Goal: Task Accomplishment & Management: Complete application form

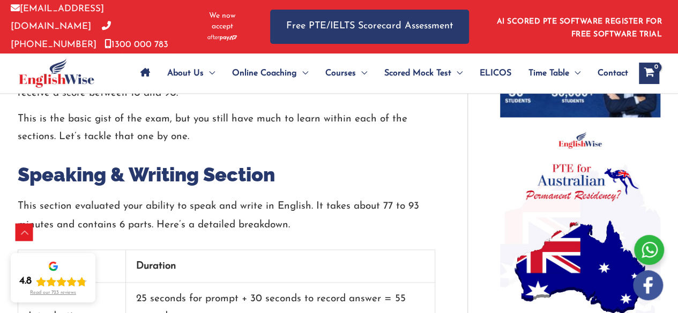
scroll to position [814, 0]
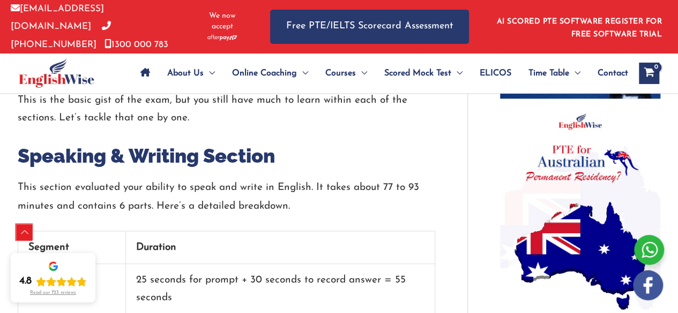
click at [26, 235] on div "Scroll to Top" at bounding box center [24, 233] width 17 height 17
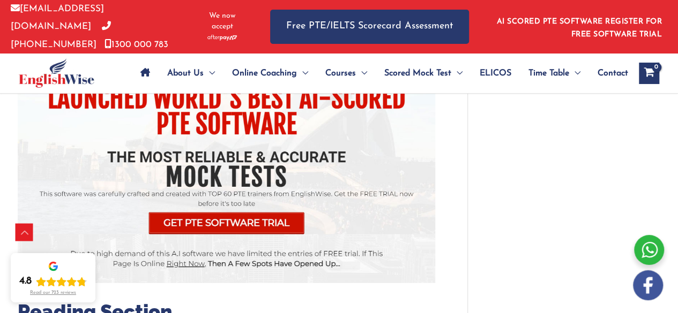
scroll to position [1500, 0]
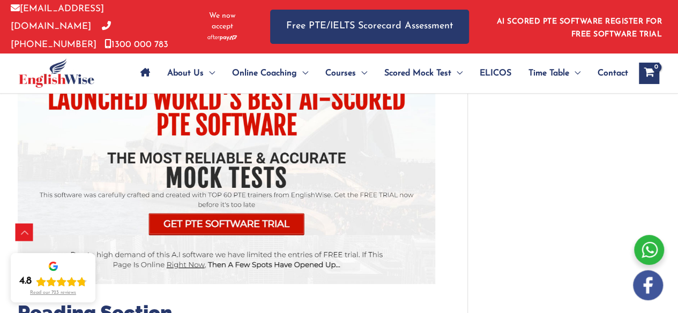
click at [219, 201] on img at bounding box center [226, 146] width 417 height 276
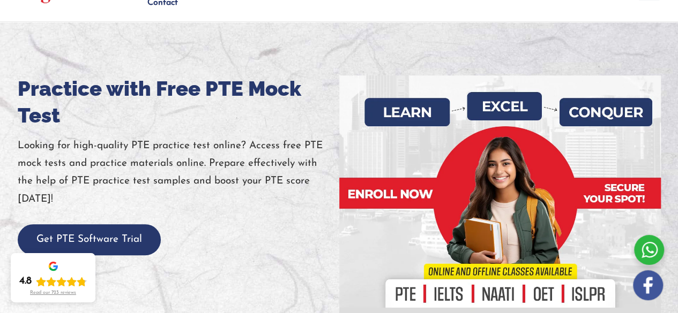
scroll to position [129, 0]
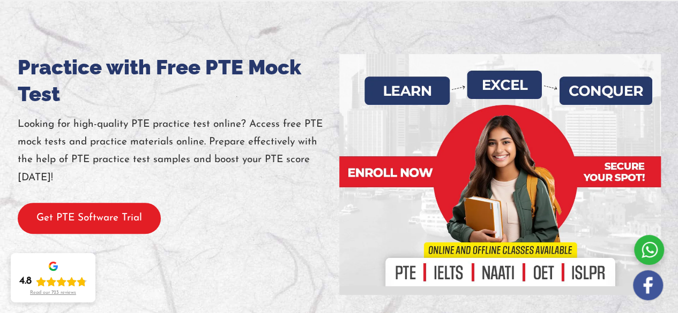
click at [102, 205] on button "Get PTE Software Trial" at bounding box center [89, 219] width 143 height 32
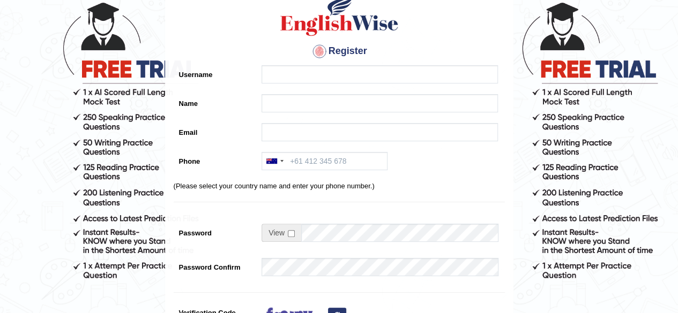
scroll to position [56, 0]
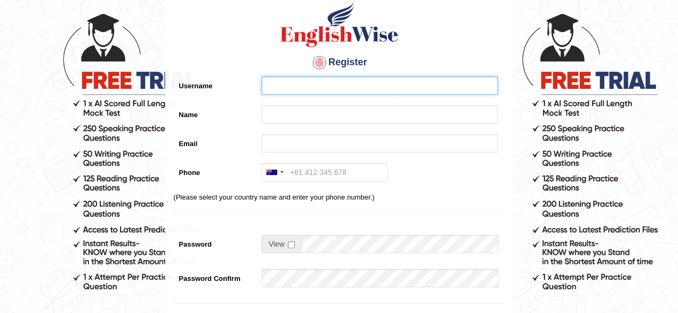
click at [282, 89] on input "Username" at bounding box center [379, 86] width 236 height 18
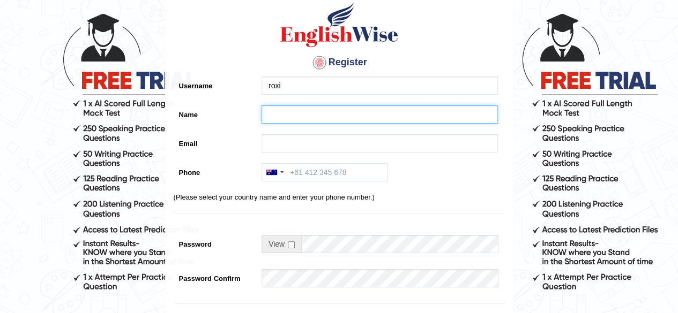
click at [278, 114] on input "Name" at bounding box center [379, 115] width 236 height 18
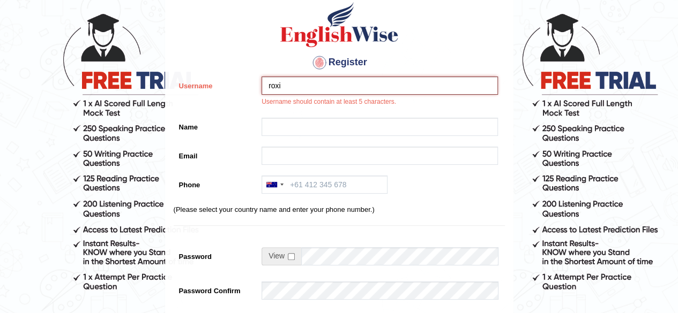
click at [286, 85] on input "roxi" at bounding box center [379, 86] width 236 height 18
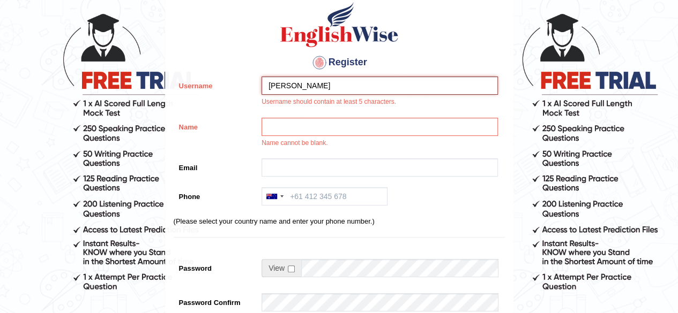
type input "roxana"
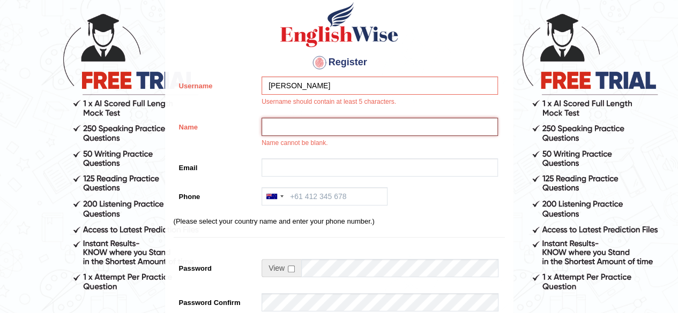
click at [289, 129] on input "Name" at bounding box center [379, 127] width 236 height 18
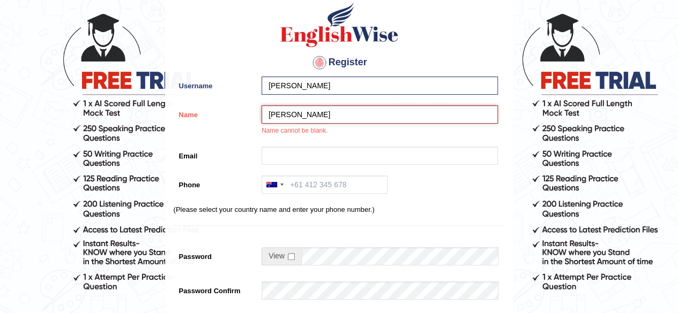
type input "Roxana"
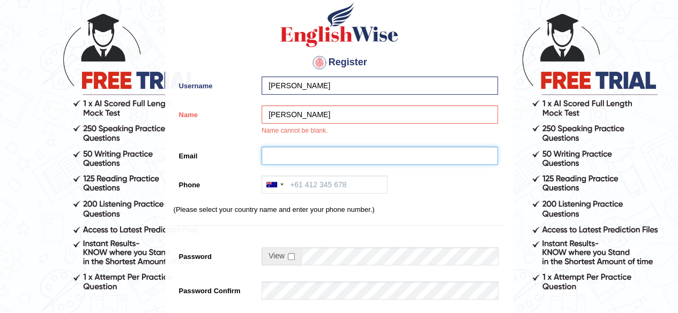
click at [289, 148] on input "Email" at bounding box center [379, 156] width 236 height 18
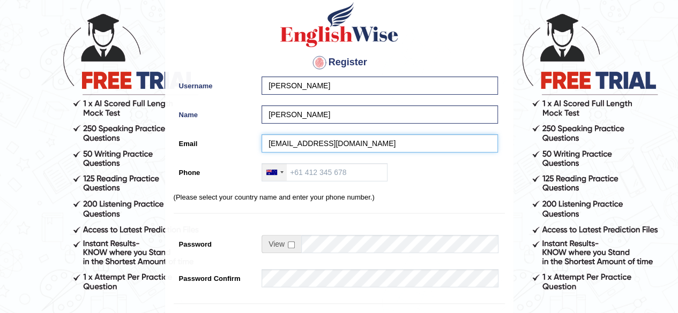
type input "englishatschool.mza@gmail.com"
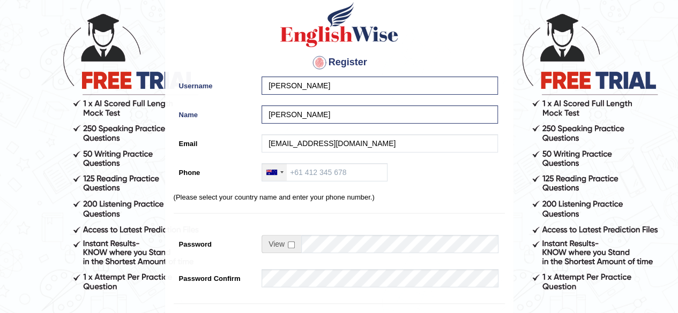
click at [276, 174] on div at bounding box center [274, 172] width 25 height 17
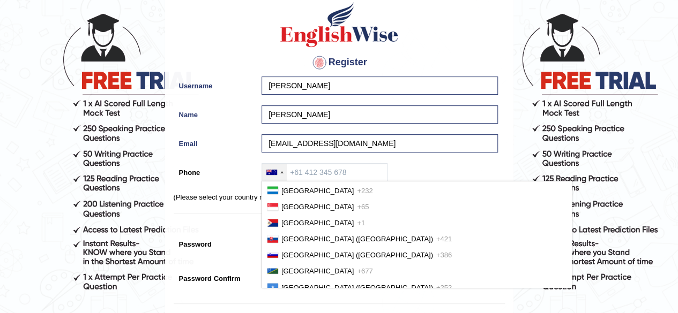
scroll to position [3326, 0]
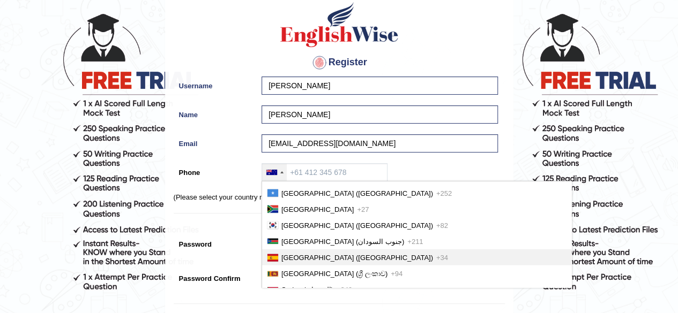
click at [302, 262] on span "Spain (España)" at bounding box center [357, 258] width 152 height 8
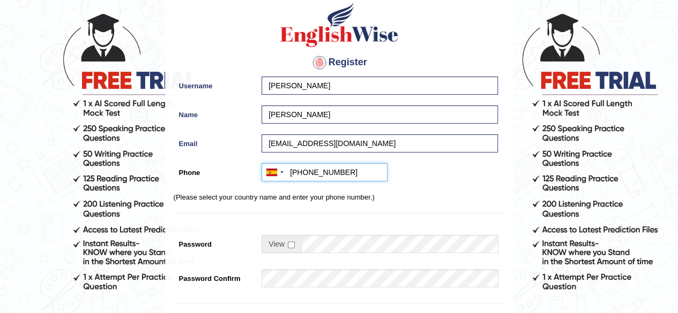
type input "+34614354353"
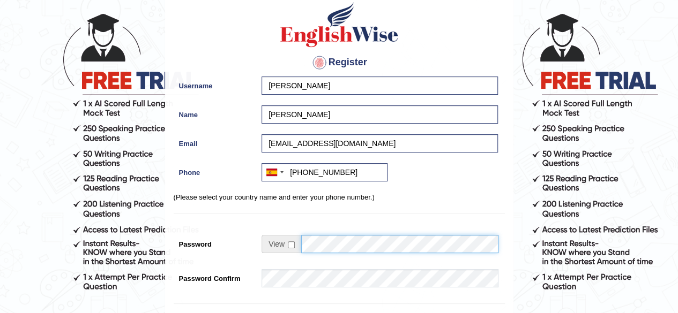
click at [279, 246] on div at bounding box center [379, 244] width 237 height 18
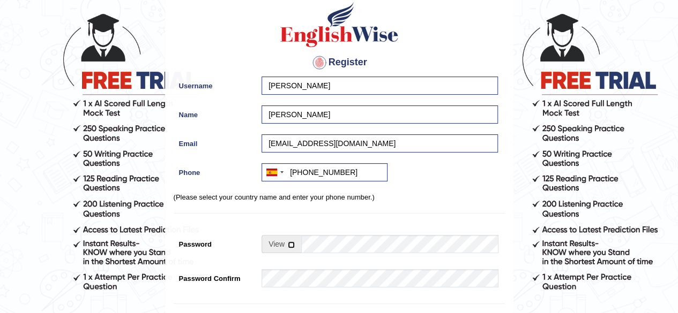
click at [291, 242] on input "checkbox" at bounding box center [291, 245] width 7 height 7
checkbox input "true"
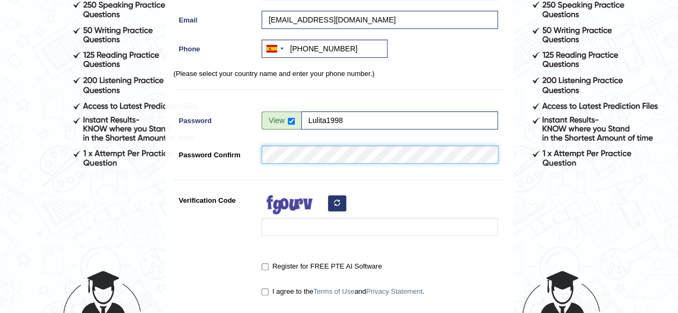
scroll to position [184, 0]
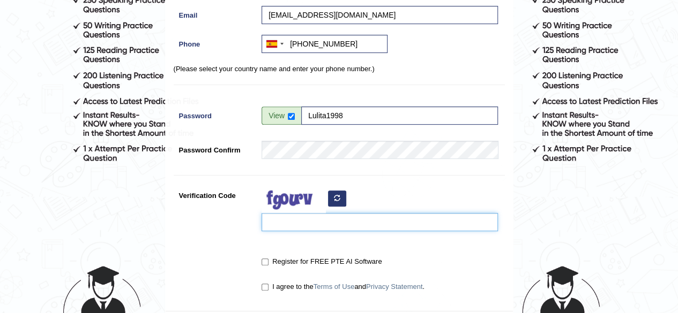
click at [299, 225] on input "Verification Code" at bounding box center [379, 222] width 236 height 18
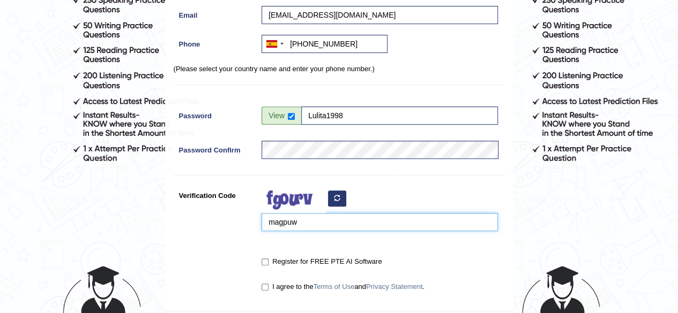
type input "magpuw"
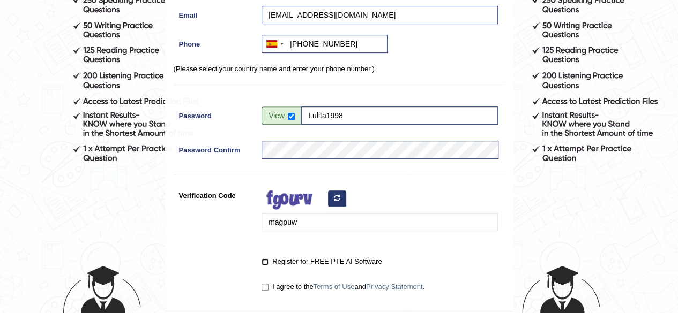
click at [265, 262] on input "Register for FREE PTE AI Software" at bounding box center [264, 262] width 7 height 7
checkbox input "true"
click at [264, 286] on input "I agree to the Terms of Use and Privacy Statement ." at bounding box center [264, 287] width 7 height 7
checkbox input "true"
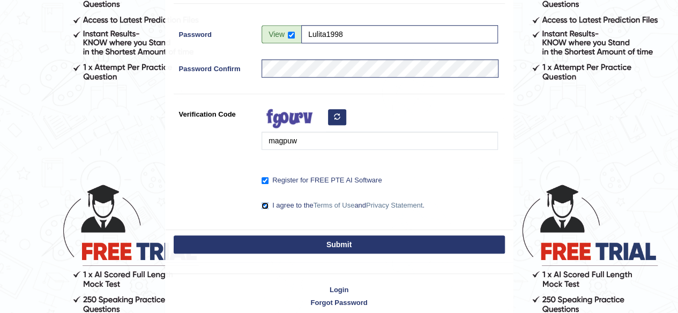
scroll to position [253, 0]
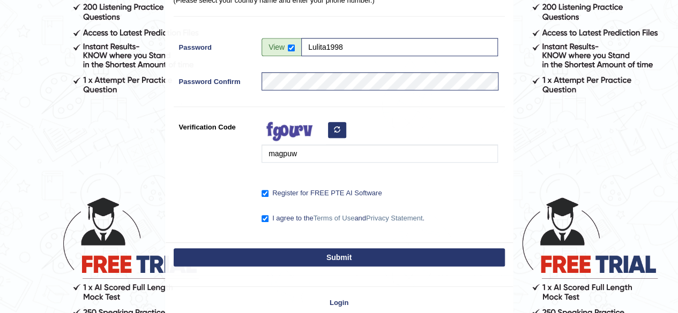
click at [460, 250] on button "Submit" at bounding box center [339, 258] width 331 height 18
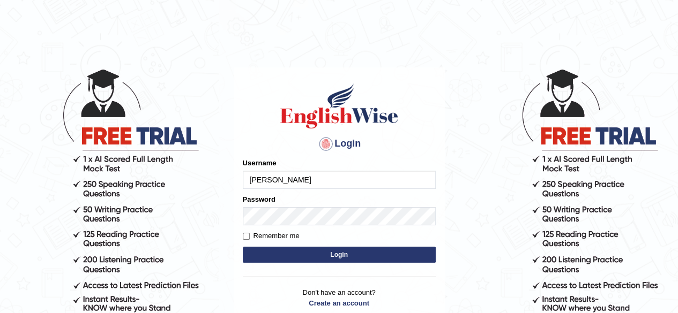
type input "[PERSON_NAME]"
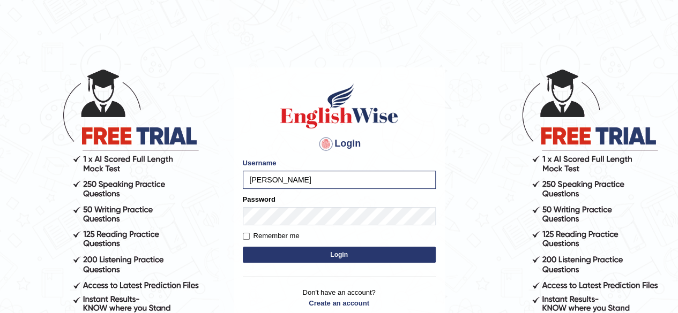
click at [319, 252] on button "Login" at bounding box center [339, 255] width 193 height 16
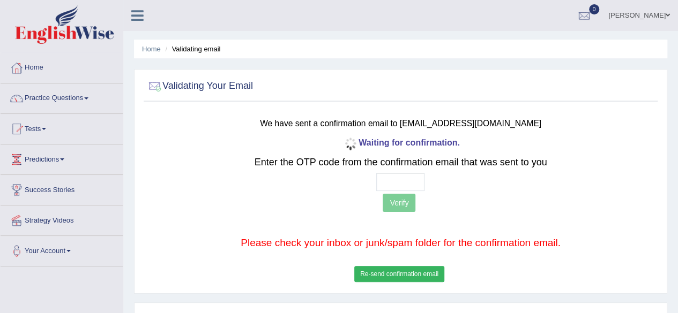
click at [407, 272] on button "Re-send confirmation email" at bounding box center [399, 274] width 90 height 16
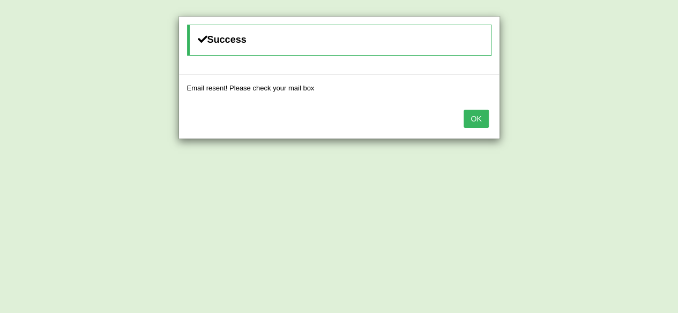
click at [478, 117] on button "OK" at bounding box center [475, 119] width 25 height 18
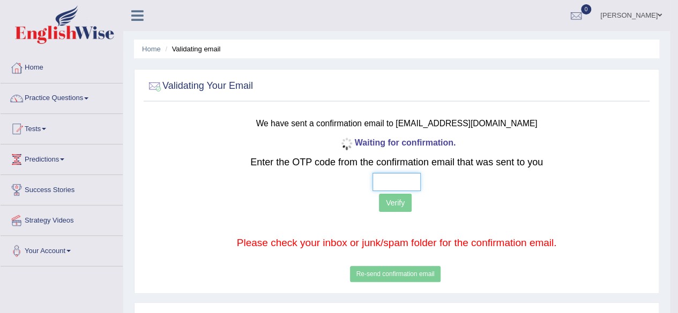
click at [390, 181] on input "text" at bounding box center [396, 182] width 48 height 18
type input "4 9 6 7"
click at [385, 203] on button "Verify" at bounding box center [395, 203] width 33 height 18
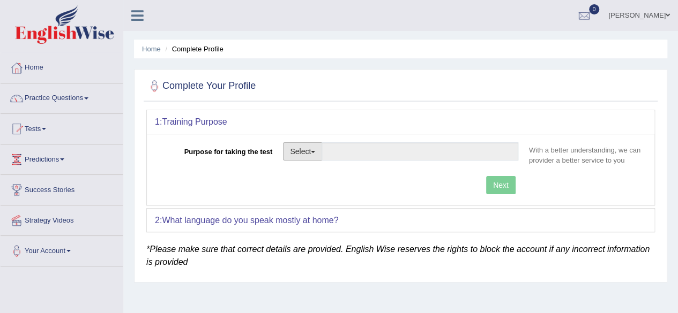
click at [313, 151] on span "button" at bounding box center [313, 152] width 4 height 2
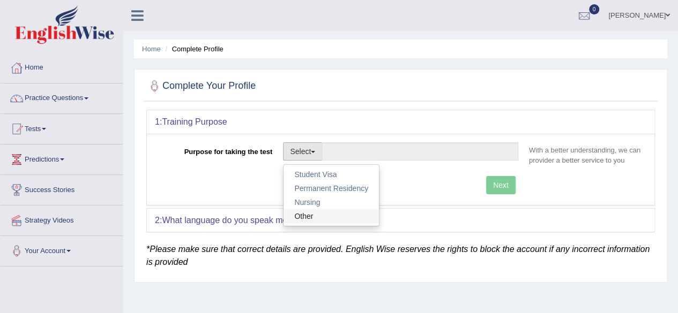
click at [310, 213] on link "Other" at bounding box center [330, 217] width 95 height 14
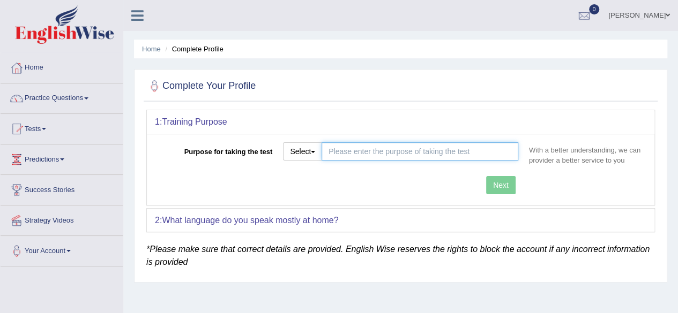
click at [417, 153] on input "Purpose for taking the test" at bounding box center [419, 152] width 197 height 18
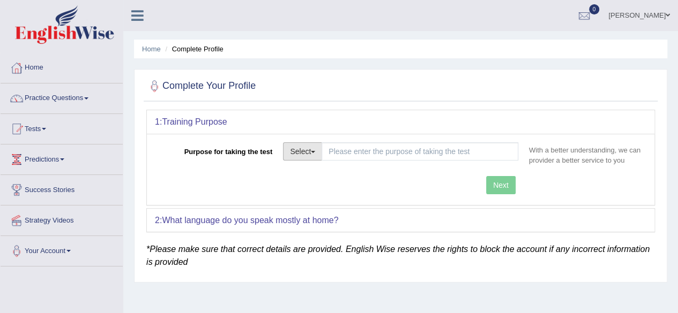
click at [317, 149] on button "Select" at bounding box center [302, 152] width 39 height 18
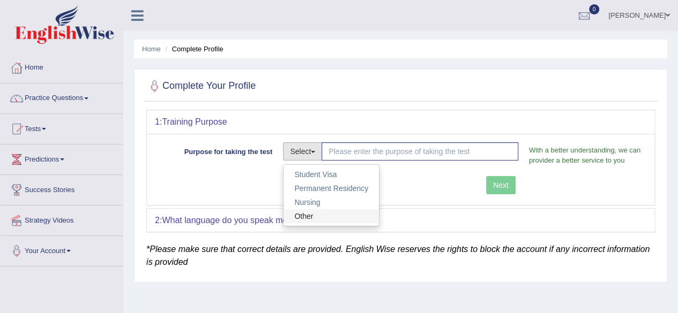
click at [303, 212] on link "Other" at bounding box center [330, 217] width 95 height 14
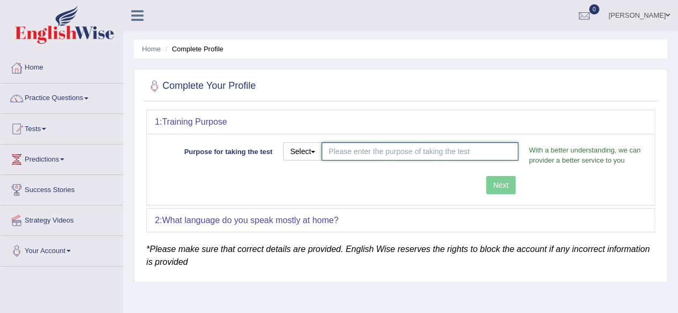
click at [343, 152] on input "Purpose for taking the test" at bounding box center [419, 152] width 197 height 18
click at [314, 157] on button "Select" at bounding box center [302, 152] width 39 height 18
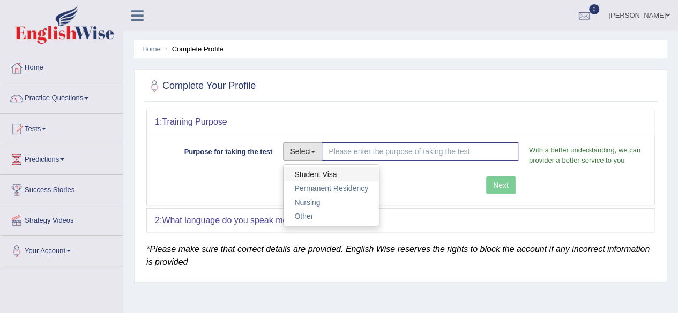
click at [315, 170] on link "Student Visa" at bounding box center [330, 175] width 95 height 14
type input "Student Visa"
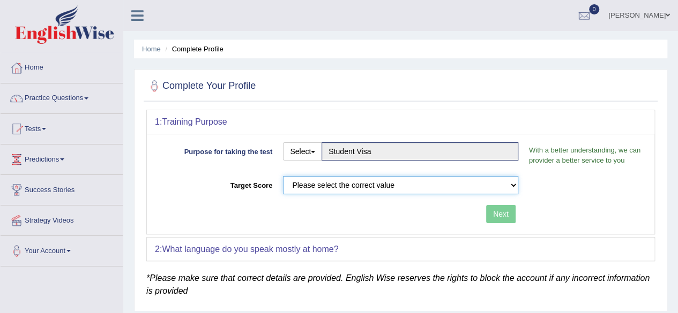
click at [515, 186] on select "Please select the correct value 50 (6 bands) 58 (6.5 bands) 65 (7 bands) 79 (8 …" at bounding box center [400, 185] width 235 height 18
select select "58"
click at [283, 176] on select "Please select the correct value 50 (6 bands) 58 (6.5 bands) 65 (7 bands) 79 (8 …" at bounding box center [400, 185] width 235 height 18
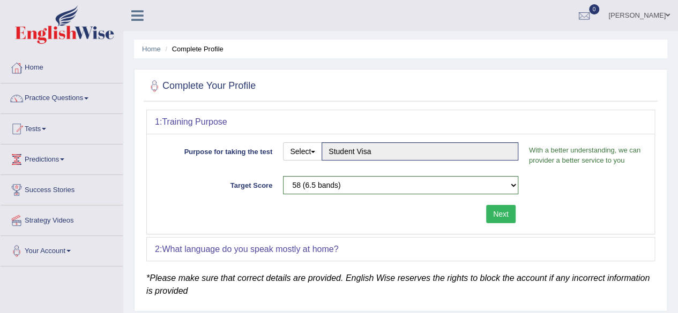
click at [504, 215] on button "Next" at bounding box center [500, 214] width 29 height 18
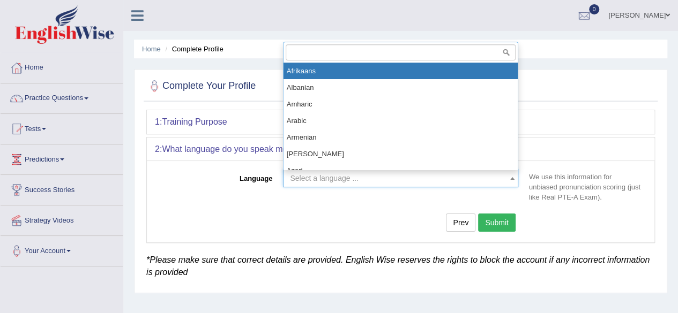
click at [513, 177] on b at bounding box center [512, 178] width 4 height 3
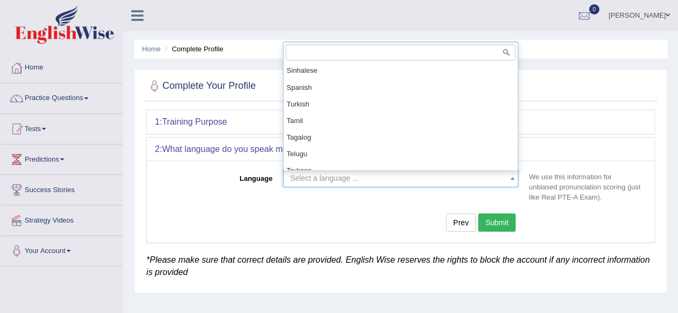
scroll to position [754, 0]
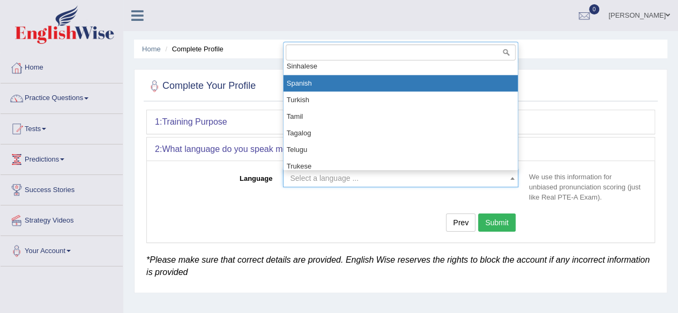
select select "Spanish"
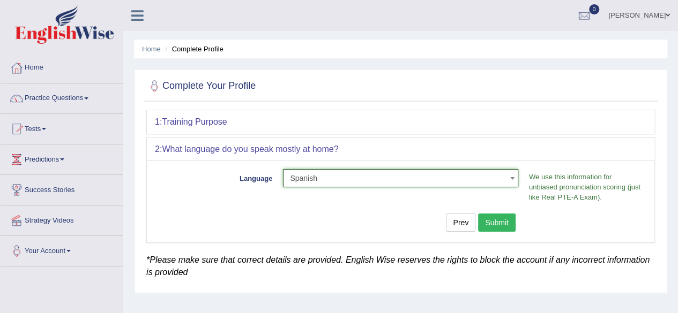
click at [501, 223] on button "Submit" at bounding box center [497, 223] width 38 height 18
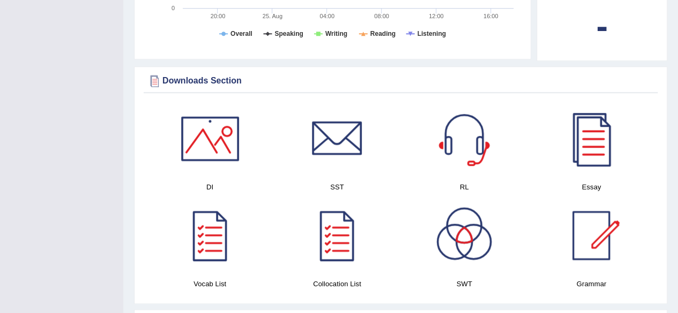
scroll to position [507, 0]
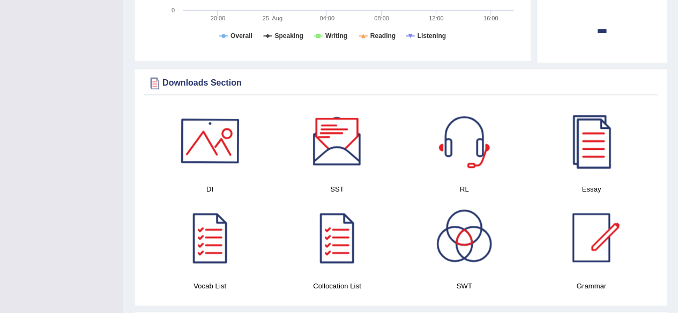
click at [217, 143] on div at bounding box center [210, 140] width 75 height 75
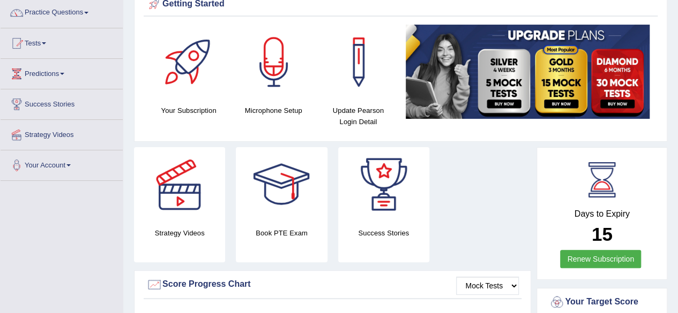
scroll to position [78, 0]
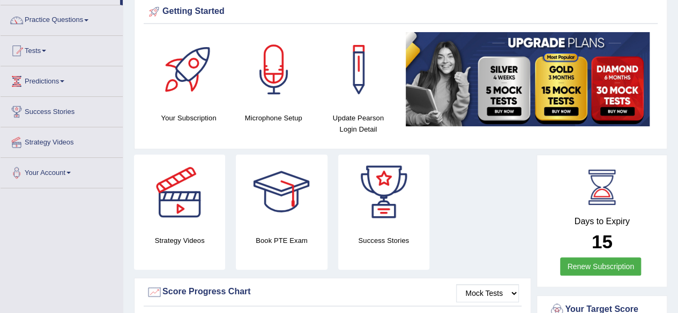
click at [176, 200] on div at bounding box center [179, 192] width 75 height 75
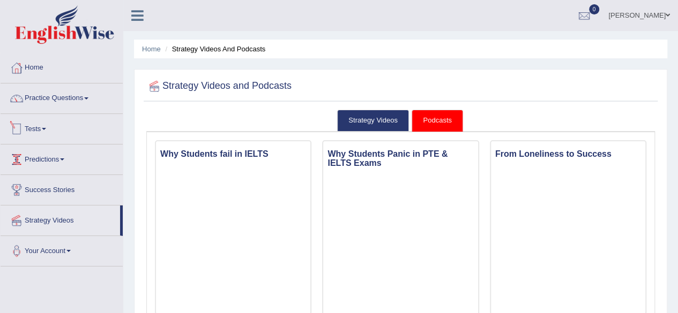
click at [30, 125] on link "Tests" at bounding box center [62, 127] width 122 height 27
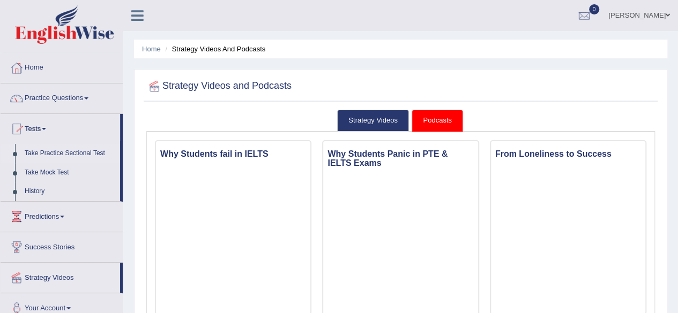
click at [78, 150] on link "Take Practice Sectional Test" at bounding box center [70, 153] width 100 height 19
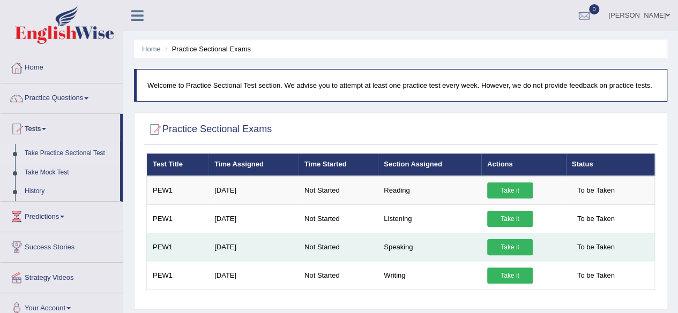
click at [518, 240] on link "Take it" at bounding box center [510, 248] width 46 height 16
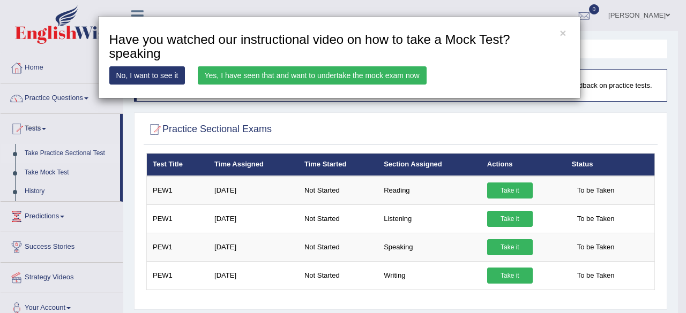
click at [239, 76] on link "Yes, I have seen that and want to undertake the mock exam now" at bounding box center [312, 75] width 229 height 18
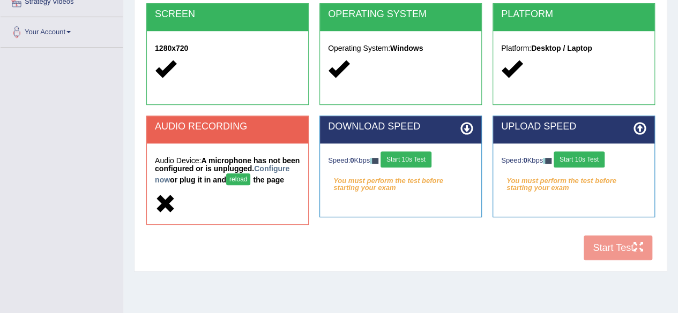
scroll to position [237, 0]
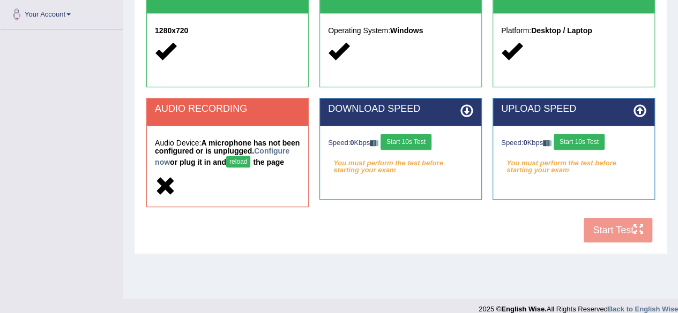
click at [616, 233] on div "COOKIES Cookies Enabled JAVASCRIPT Javascript Enabled BROWSER Browser: Chrome S…" at bounding box center [401, 61] width 514 height 376
click at [616, 240] on div "COOKIES Cookies Enabled JAVASCRIPT Javascript Enabled BROWSER Browser: Chrome S…" at bounding box center [401, 61] width 514 height 376
click at [250, 161] on button "reload" at bounding box center [238, 162] width 24 height 12
